Goal: Task Accomplishment & Management: Manage account settings

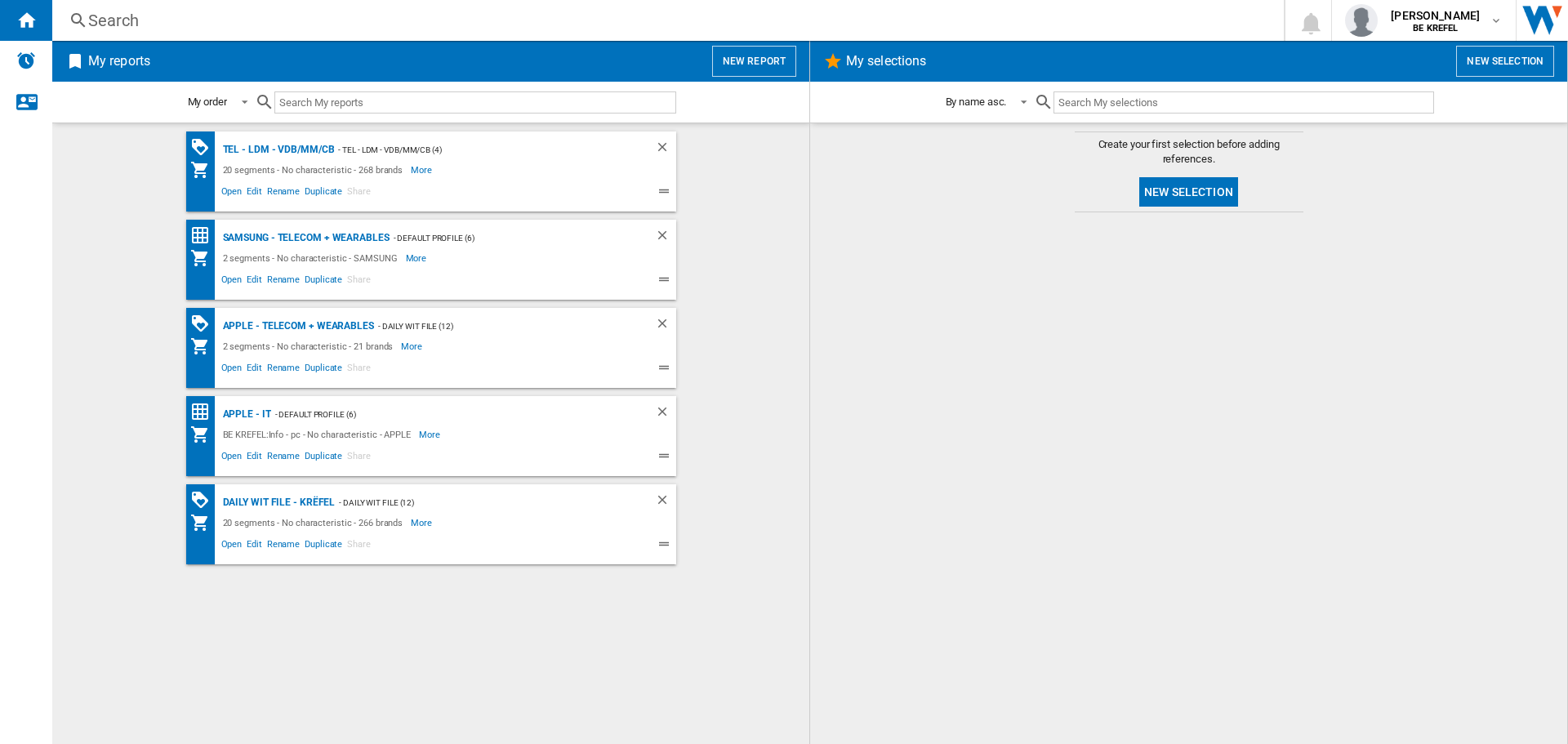
drag, startPoint x: 224, startPoint y: 0, endPoint x: 882, endPoint y: 246, distance: 702.5
click at [921, 320] on div at bounding box center [1188, 478] width 724 height 515
click at [1492, 21] on md-icon "button" at bounding box center [1496, 21] width 13 height 13
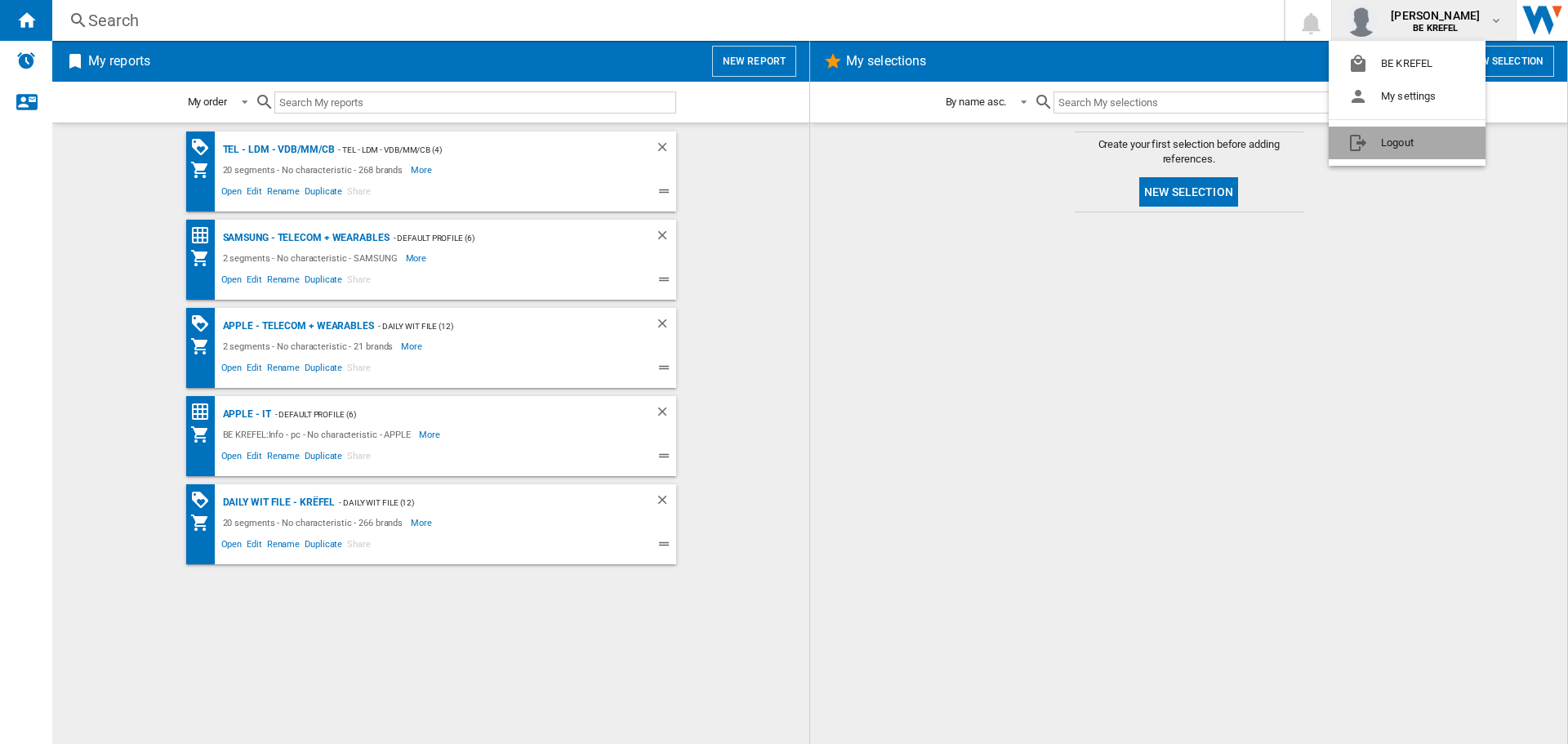
click at [1394, 133] on button "Logout" at bounding box center [1406, 143] width 157 height 33
